Goal: Use online tool/utility: Utilize a website feature to perform a specific function

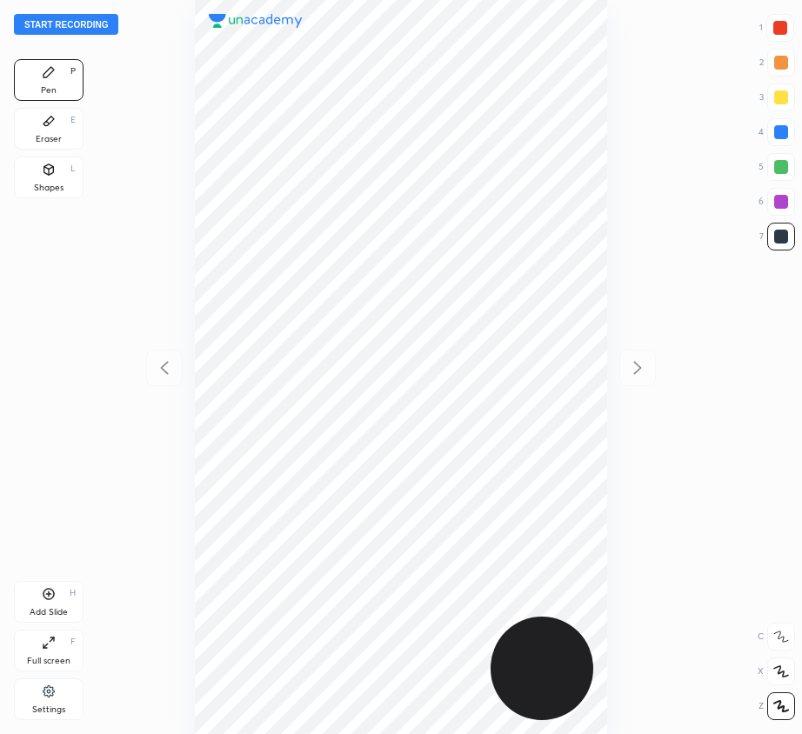
scroll to position [734, 524]
click at [779, 168] on div at bounding box center [781, 167] width 14 height 14
click at [779, 23] on div at bounding box center [780, 28] width 14 height 14
drag, startPoint x: 783, startPoint y: 197, endPoint x: 686, endPoint y: 217, distance: 98.8
click at [783, 197] on div at bounding box center [781, 202] width 14 height 14
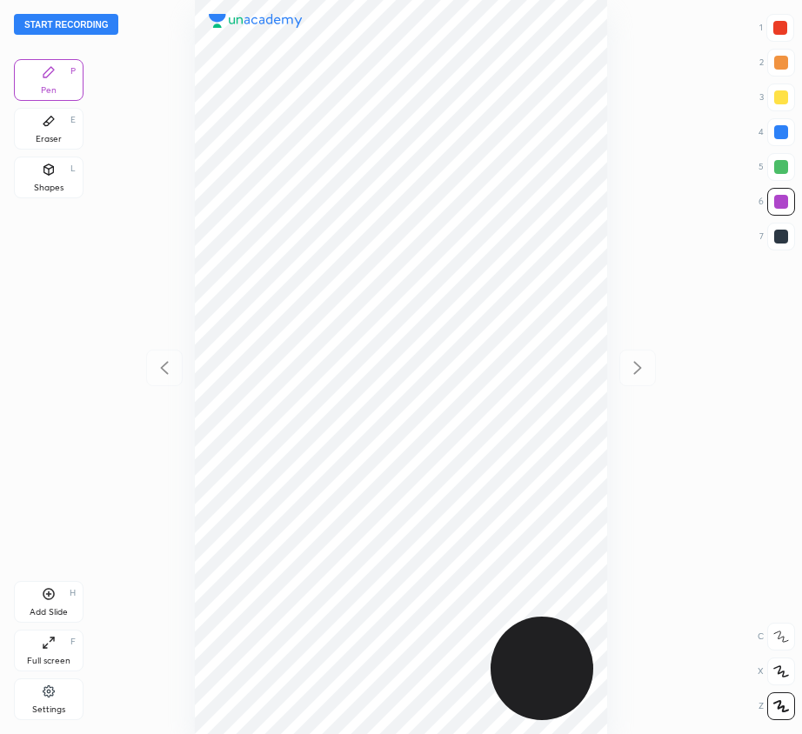
click at [74, 112] on div "Eraser E" at bounding box center [49, 129] width 70 height 42
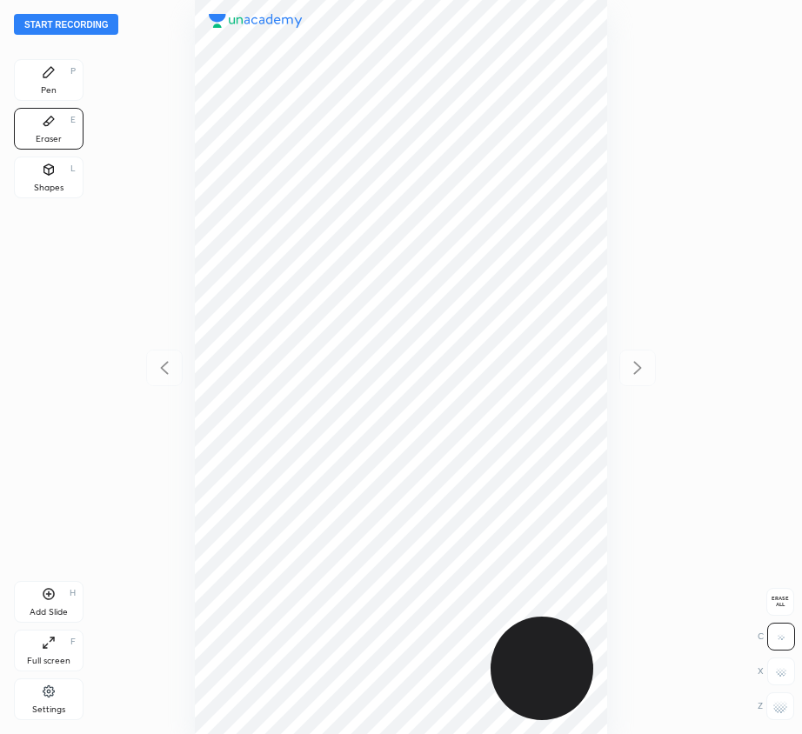
click at [63, 124] on div "Eraser E" at bounding box center [49, 129] width 70 height 42
click at [69, 128] on div "Eraser E" at bounding box center [49, 129] width 70 height 42
click at [781, 601] on span "Erase all" at bounding box center [780, 602] width 26 height 12
click at [50, 79] on div "Pen P" at bounding box center [49, 80] width 70 height 42
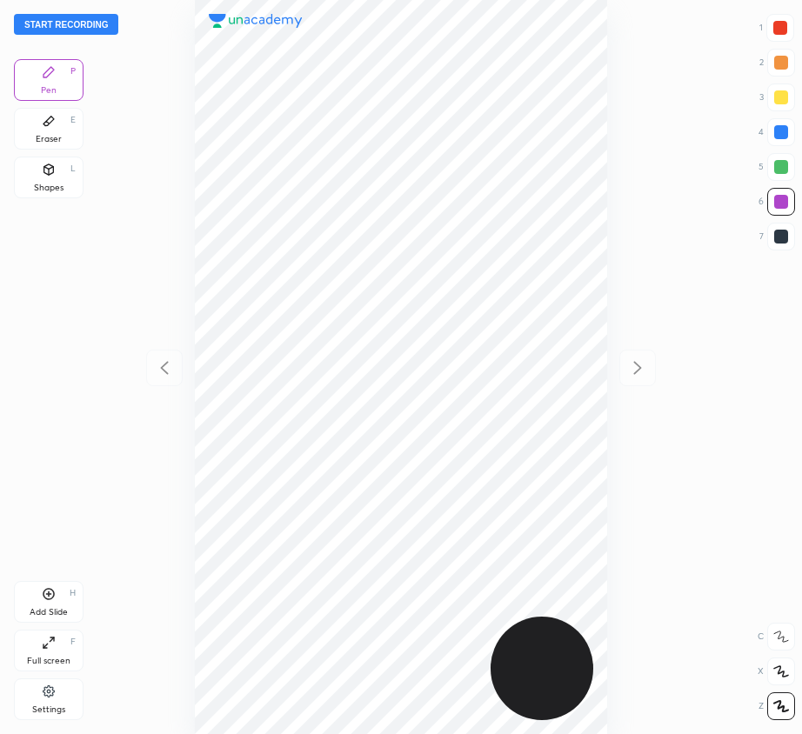
drag, startPoint x: 782, startPoint y: 25, endPoint x: 772, endPoint y: 30, distance: 11.3
click at [784, 27] on div at bounding box center [780, 28] width 14 height 14
